Goal: Information Seeking & Learning: Learn about a topic

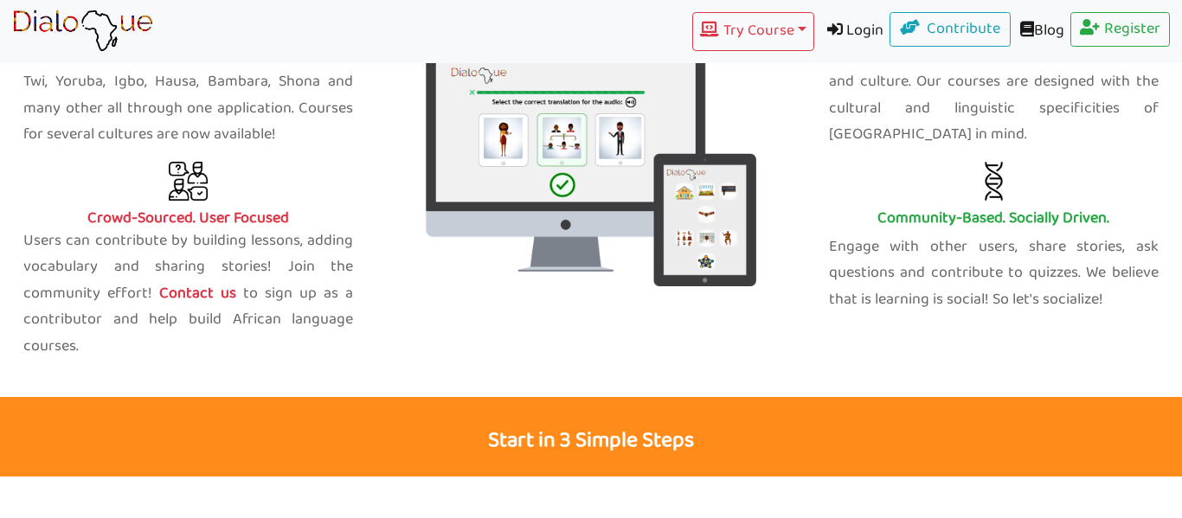
scroll to position [748, 0]
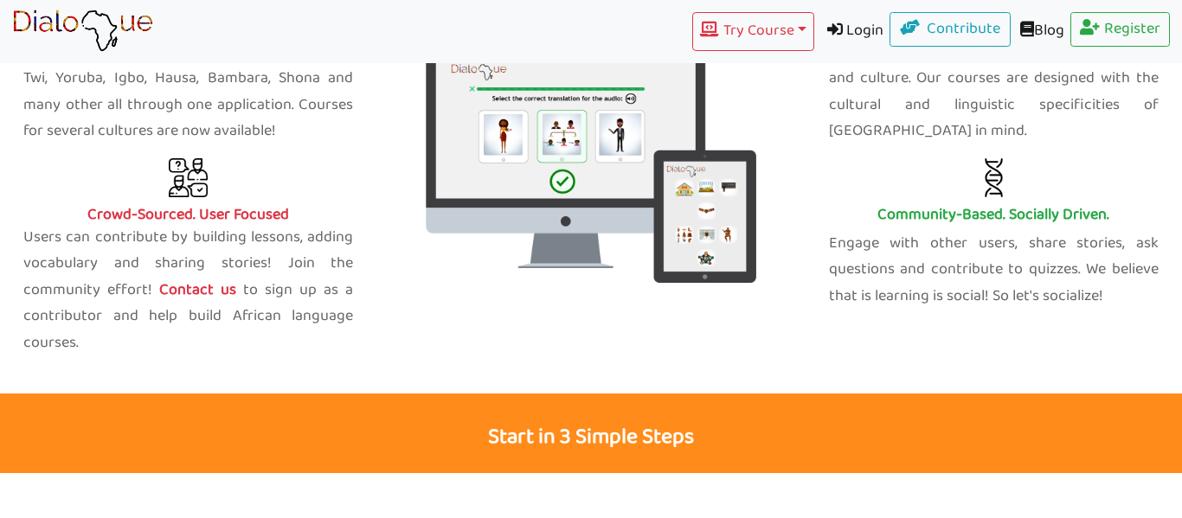
click at [581, 407] on p "Start in 3 Simple Steps" at bounding box center [591, 434] width 1182 height 80
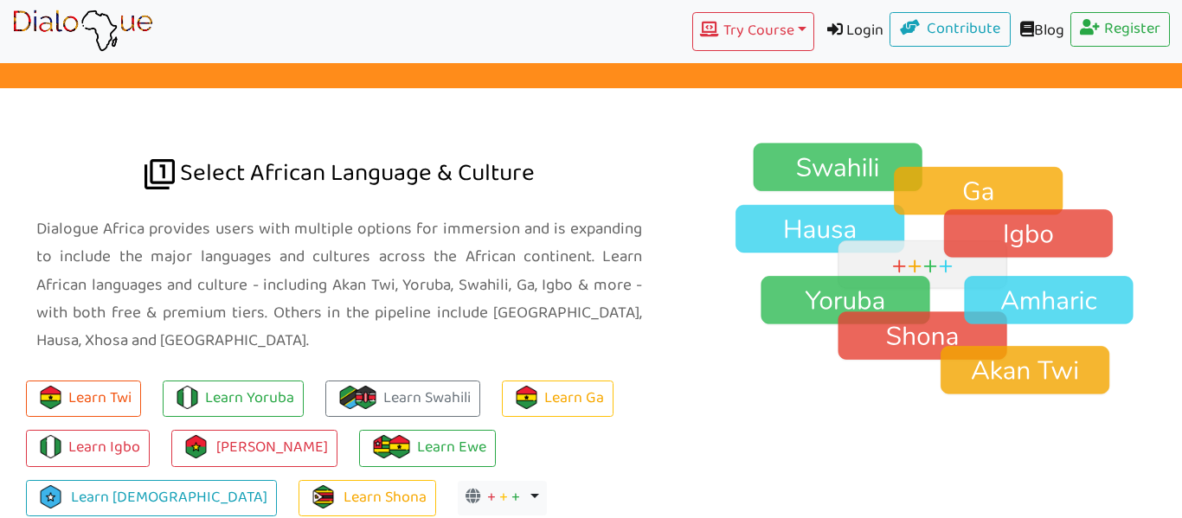
scroll to position [1174, 0]
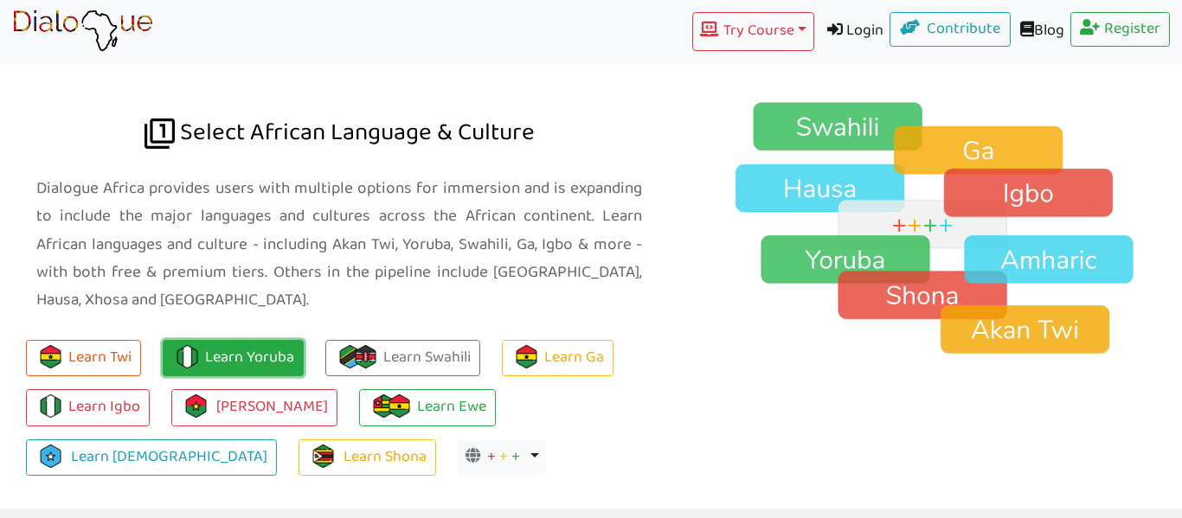
click at [253, 342] on link "Learn Yoruba" at bounding box center [233, 358] width 141 height 37
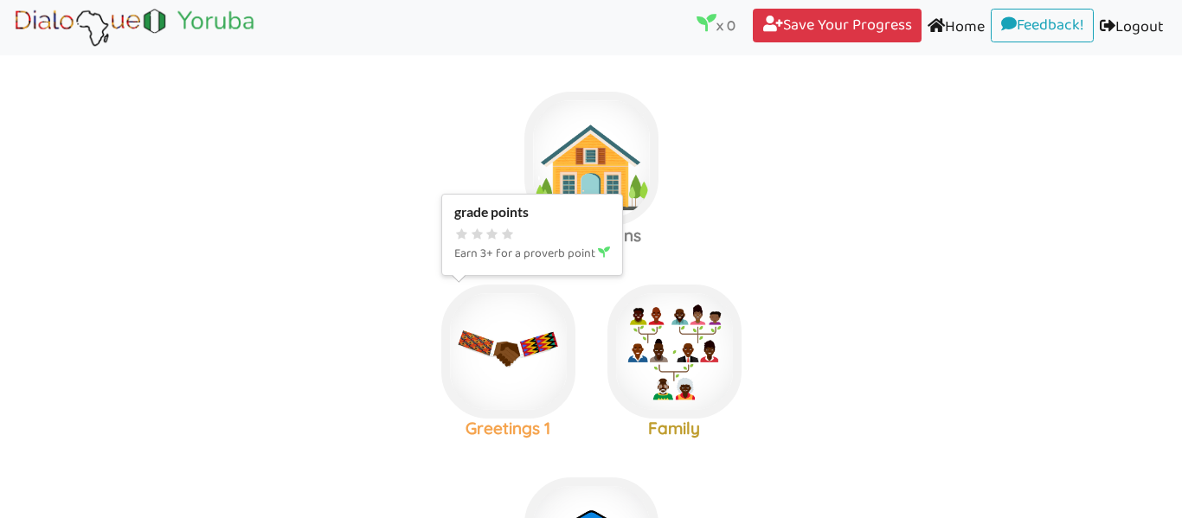
click at [520, 345] on img at bounding box center [508, 352] width 134 height 134
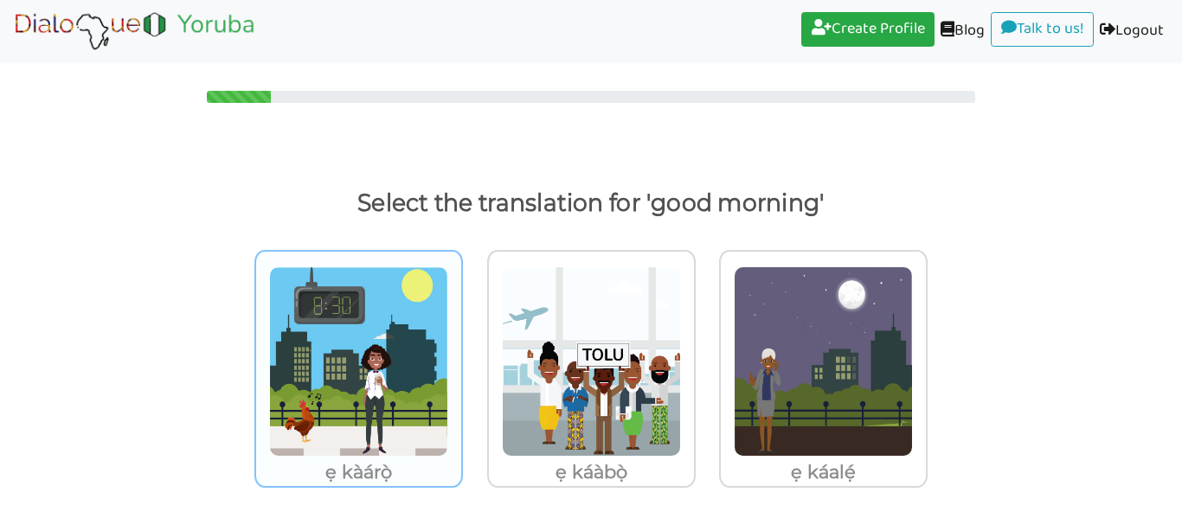
click at [305, 457] on p "ẹ kàárọ̀" at bounding box center [358, 472] width 205 height 31
click at [461, 357] on input "ẹ kàárọ̀" at bounding box center [467, 350] width 13 height 13
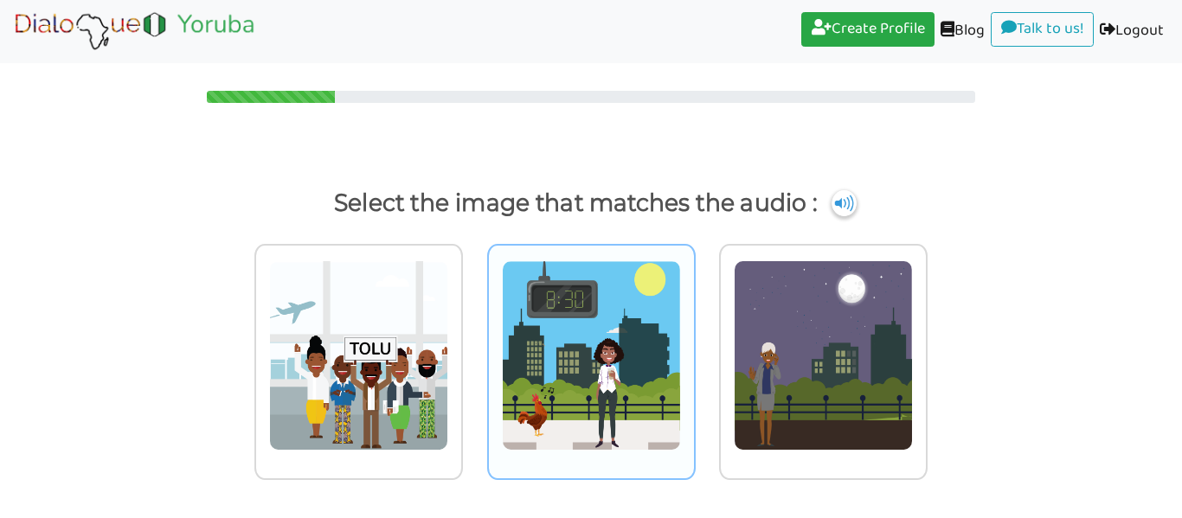
click at [533, 436] on img at bounding box center [591, 355] width 179 height 190
click at [694, 351] on input "radio" at bounding box center [700, 344] width 13 height 13
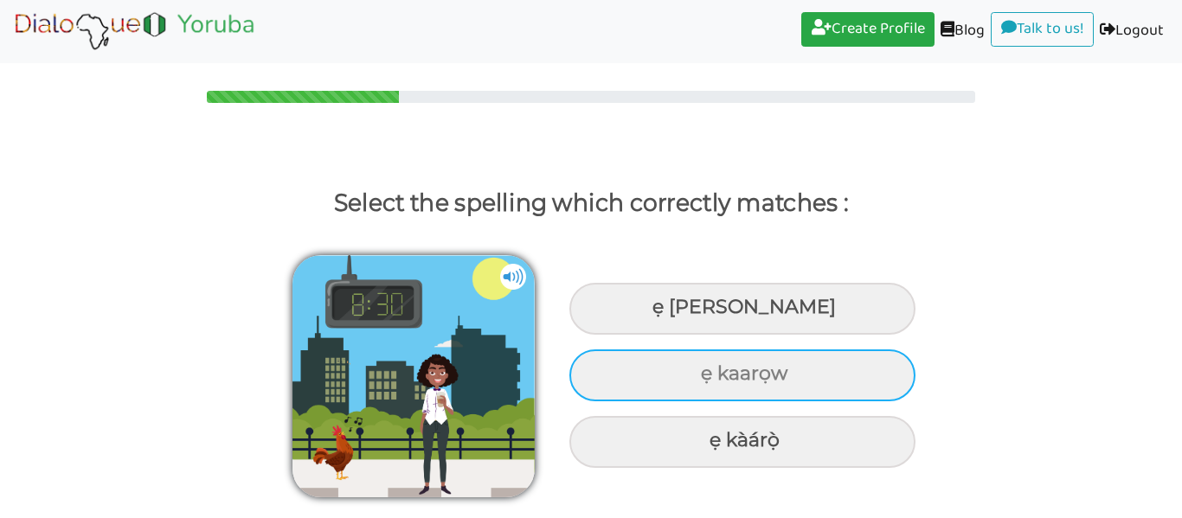
click at [741, 393] on div "ẹ kaarọw" at bounding box center [742, 376] width 346 height 52
click at [709, 380] on input "ẹ kaarọw" at bounding box center [702, 374] width 11 height 11
radio input "true"
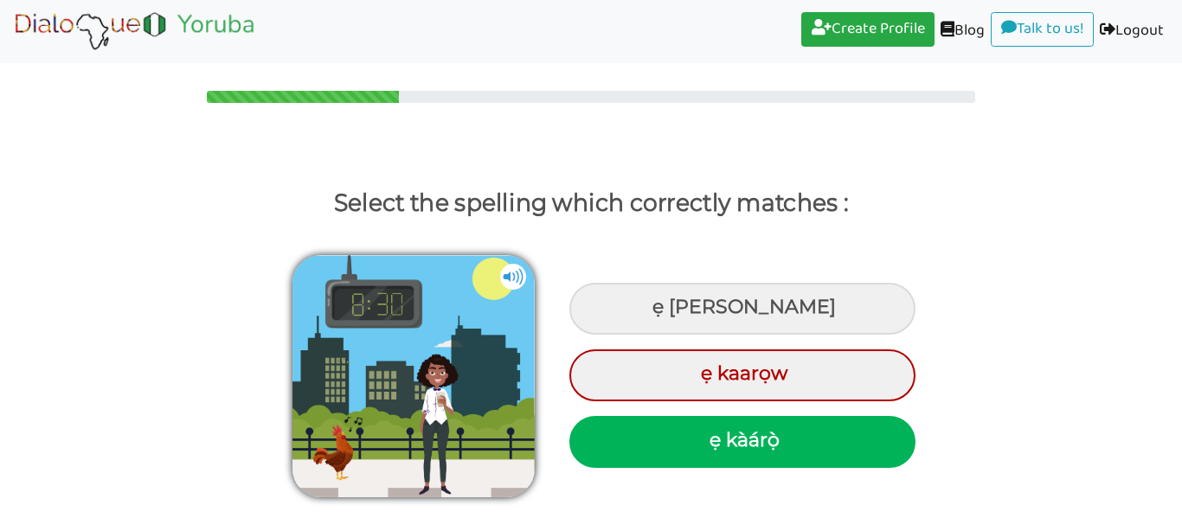
click at [777, 431] on div "ẹ kàárọ̀" at bounding box center [742, 442] width 346 height 52
click at [717, 435] on input "ẹ kàárọ̀" at bounding box center [711, 440] width 11 height 11
radio input "true"
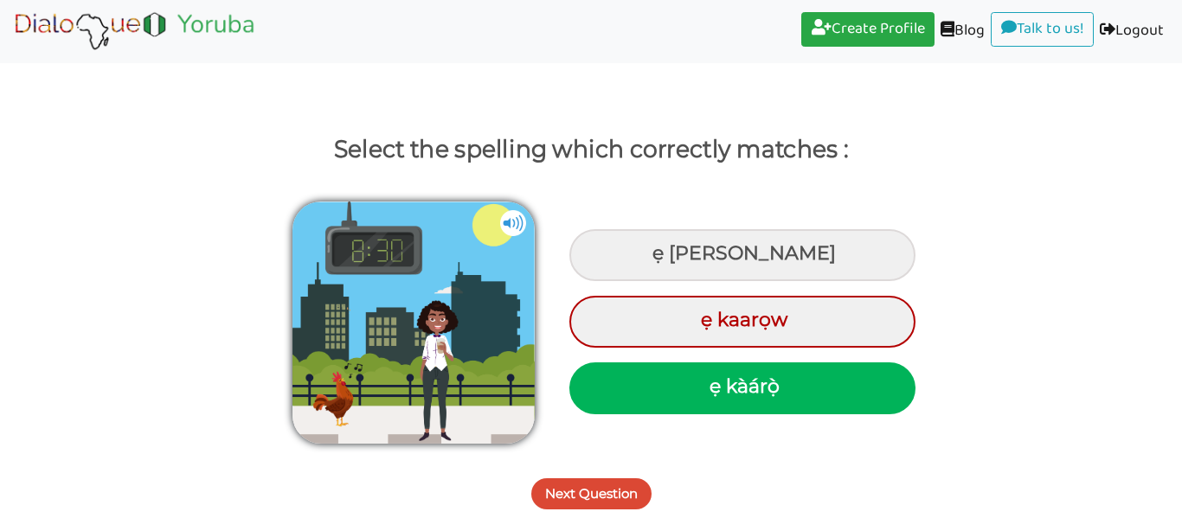
click at [530, 500] on div "Next Question" at bounding box center [591, 484] width 1182 height 68
click at [542, 490] on button "Next Question" at bounding box center [591, 493] width 120 height 31
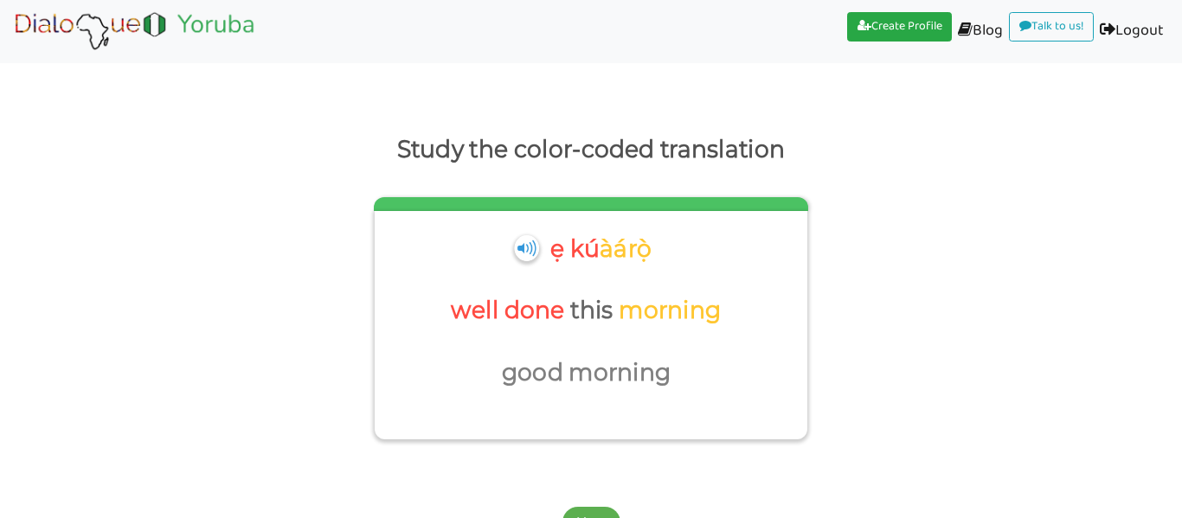
scroll to position [82, 0]
